Goal: Information Seeking & Learning: Learn about a topic

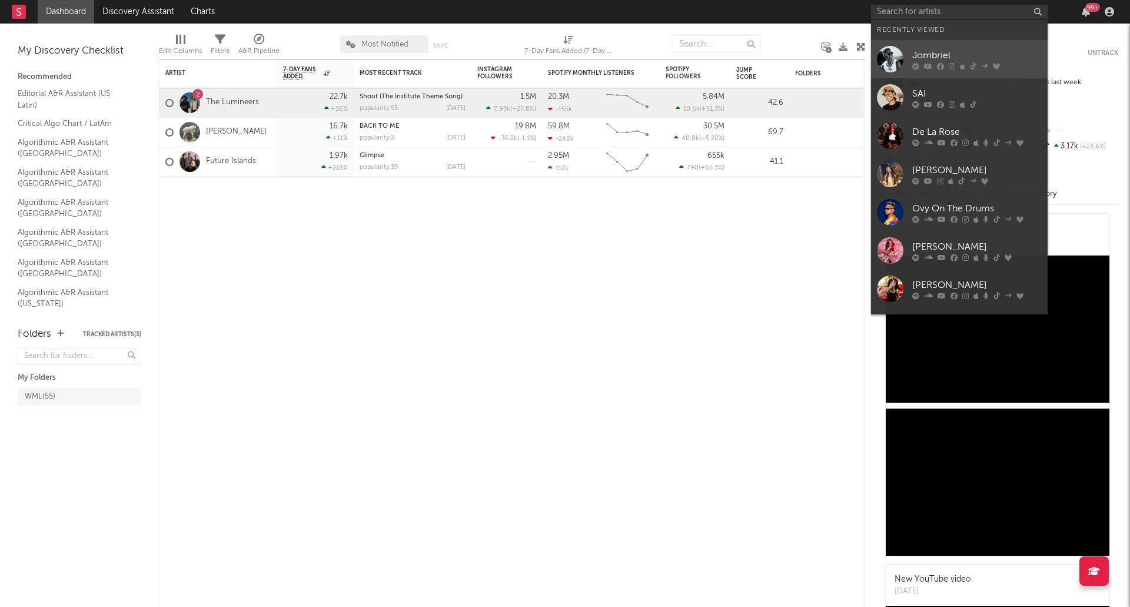
click at [938, 53] on div "Jombriel" at bounding box center [976, 55] width 129 height 14
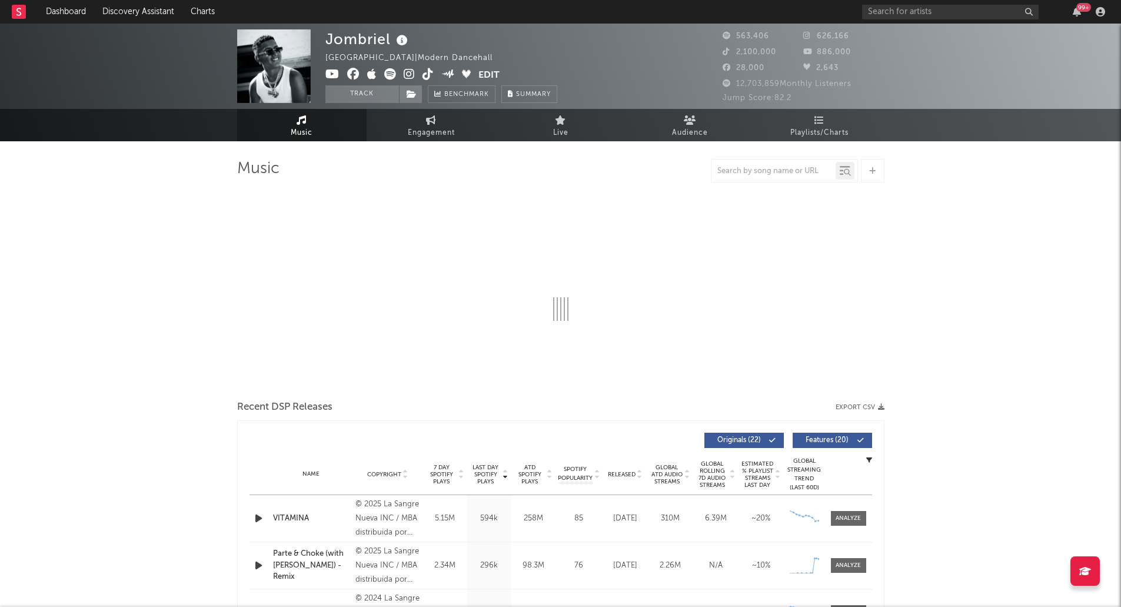
select select "6m"
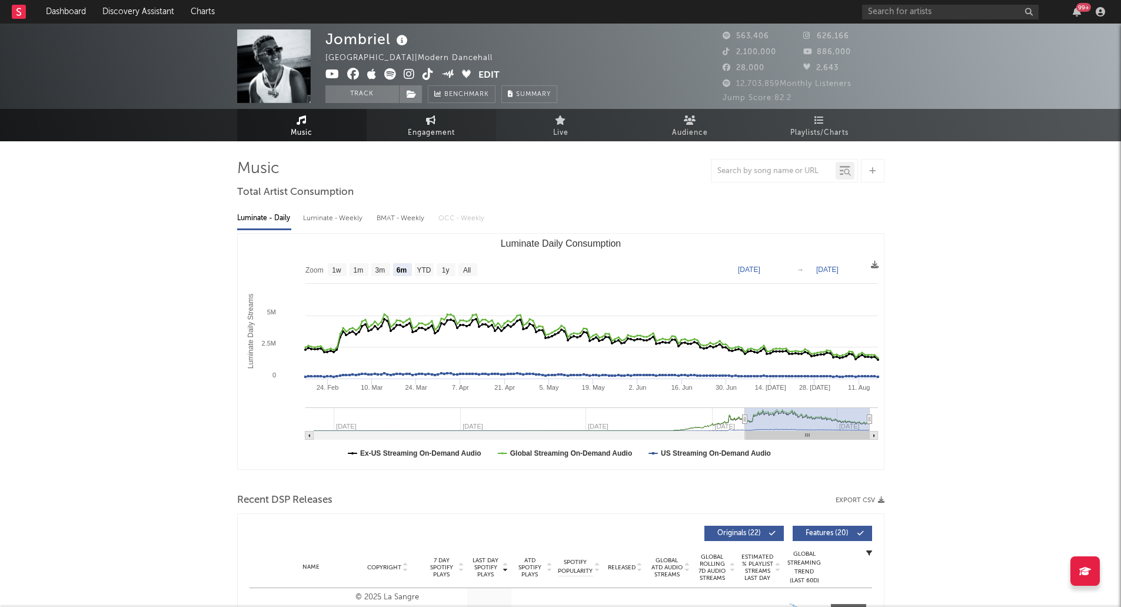
click at [455, 130] on link "Engagement" at bounding box center [431, 125] width 129 height 32
select select "1w"
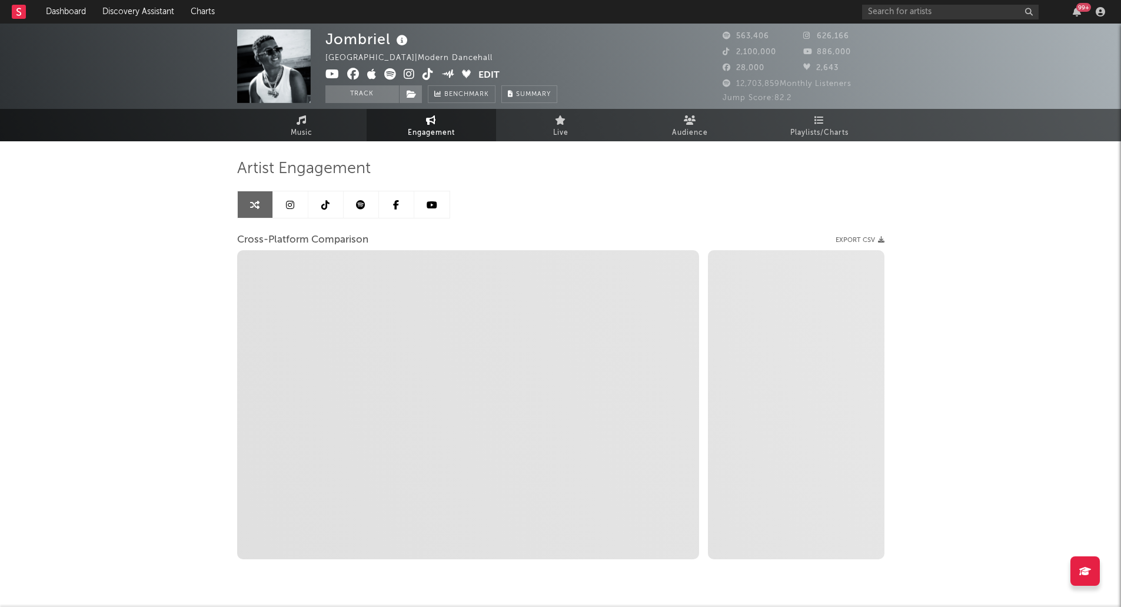
select select "1m"
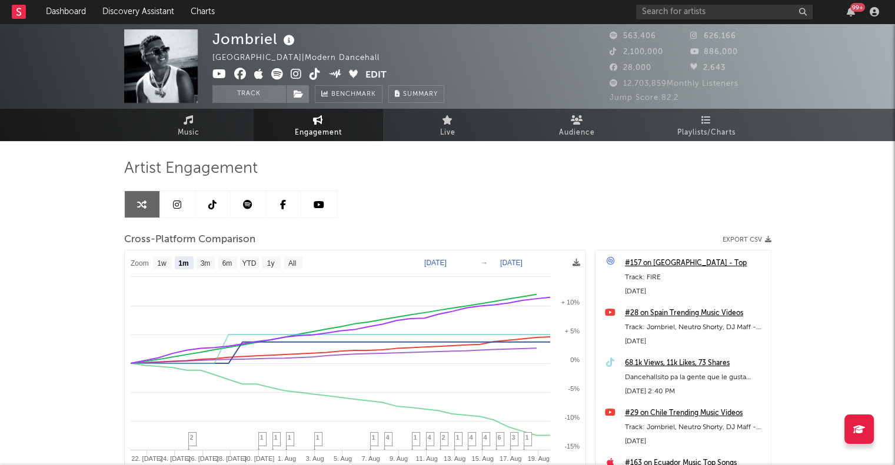
click at [44, 237] on div "Jombriel [GEOGRAPHIC_DATA] | Modern Dancehall Edit Track Benchmark Summary 563,…" at bounding box center [447, 333] width 895 height 618
